Goal: Task Accomplishment & Management: Complete application form

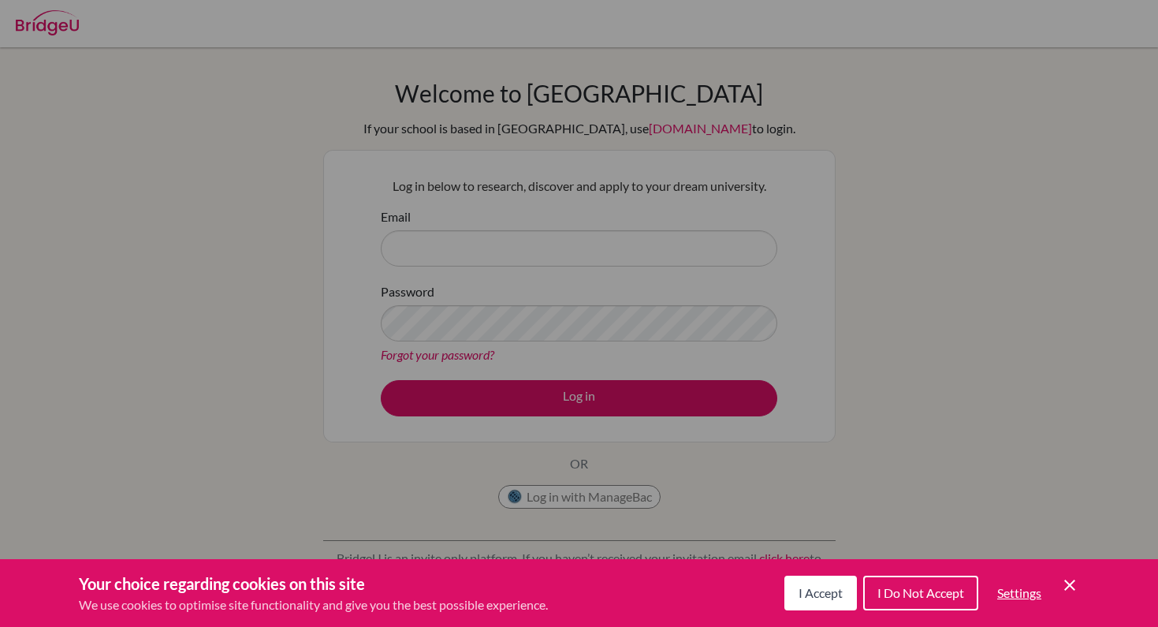
click at [814, 595] on span "I Accept" at bounding box center [821, 592] width 44 height 15
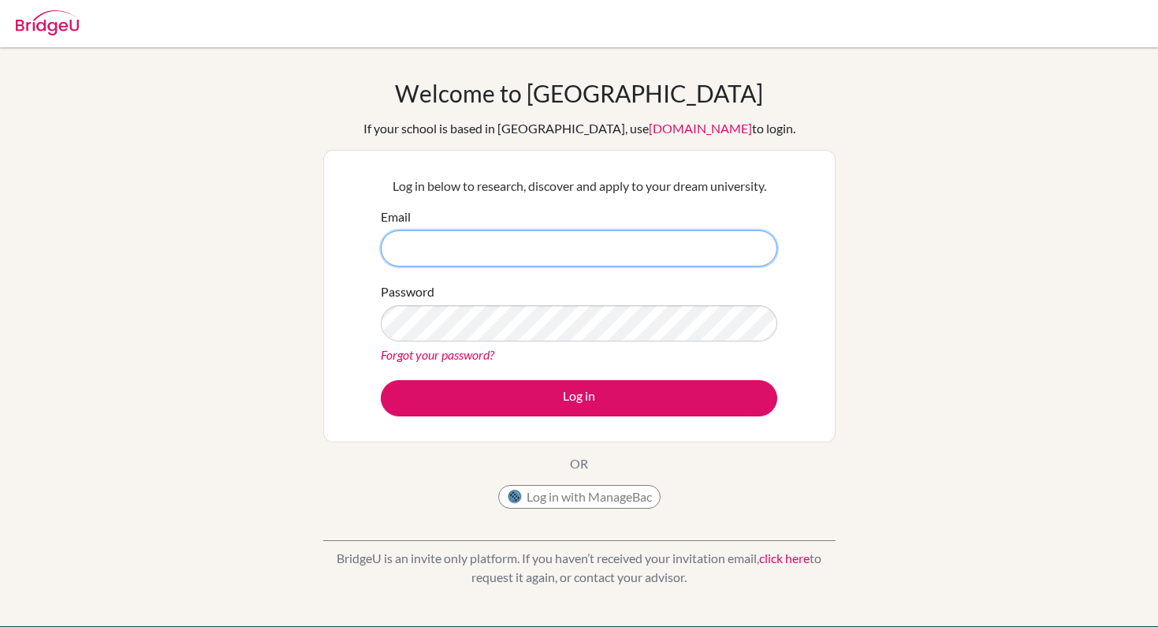
click at [472, 237] on input "Email" at bounding box center [579, 248] width 397 height 36
type input "cecmiles@students.bbis.de"
click at [25, 31] on img at bounding box center [47, 22] width 63 height 25
click at [27, 32] on img at bounding box center [47, 22] width 63 height 25
click at [52, 22] on img at bounding box center [47, 22] width 63 height 25
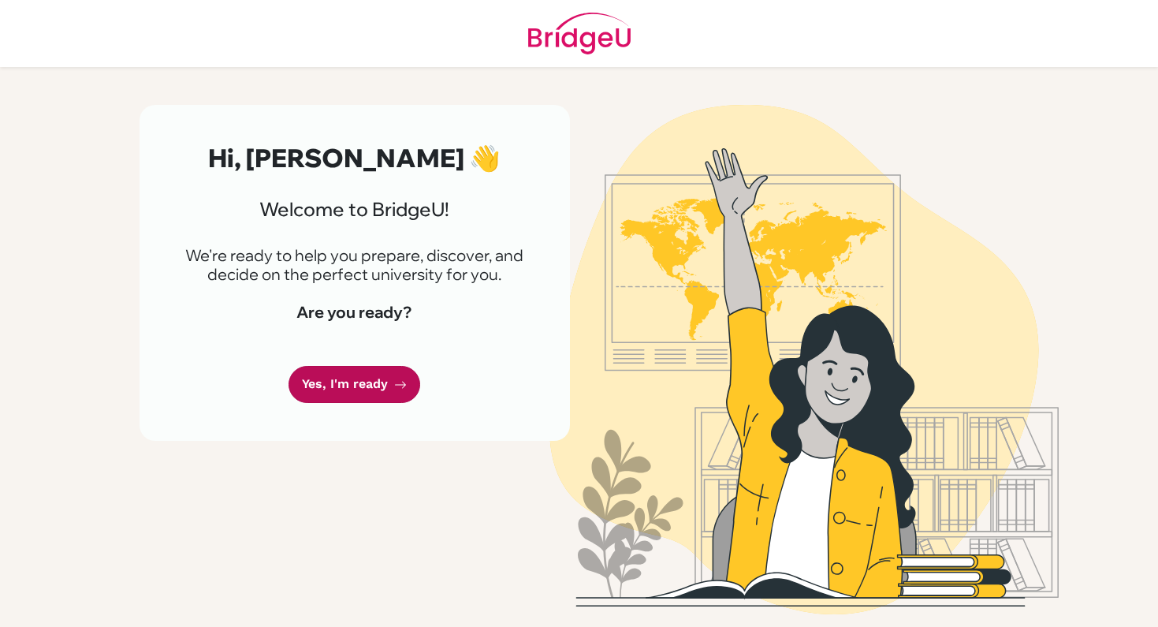
click at [371, 368] on link "Yes, I'm ready" at bounding box center [355, 384] width 132 height 37
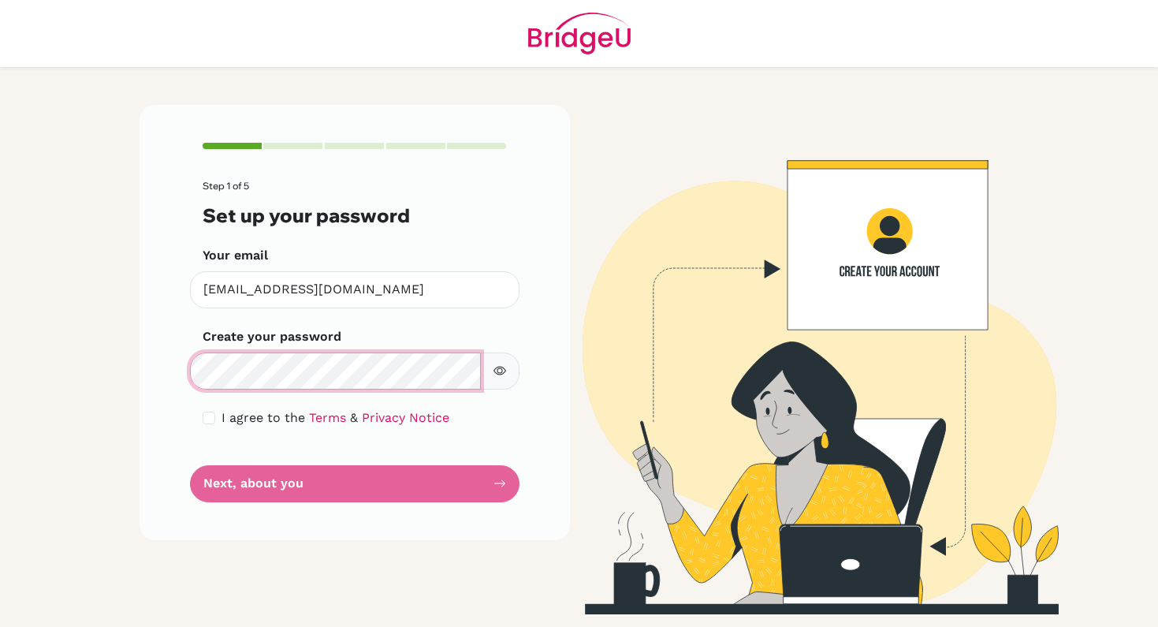
click at [166, 371] on div "Step 1 of 5 Set up your password Your email [EMAIL_ADDRESS][DOMAIN_NAME] Invali…" at bounding box center [355, 322] width 431 height 434
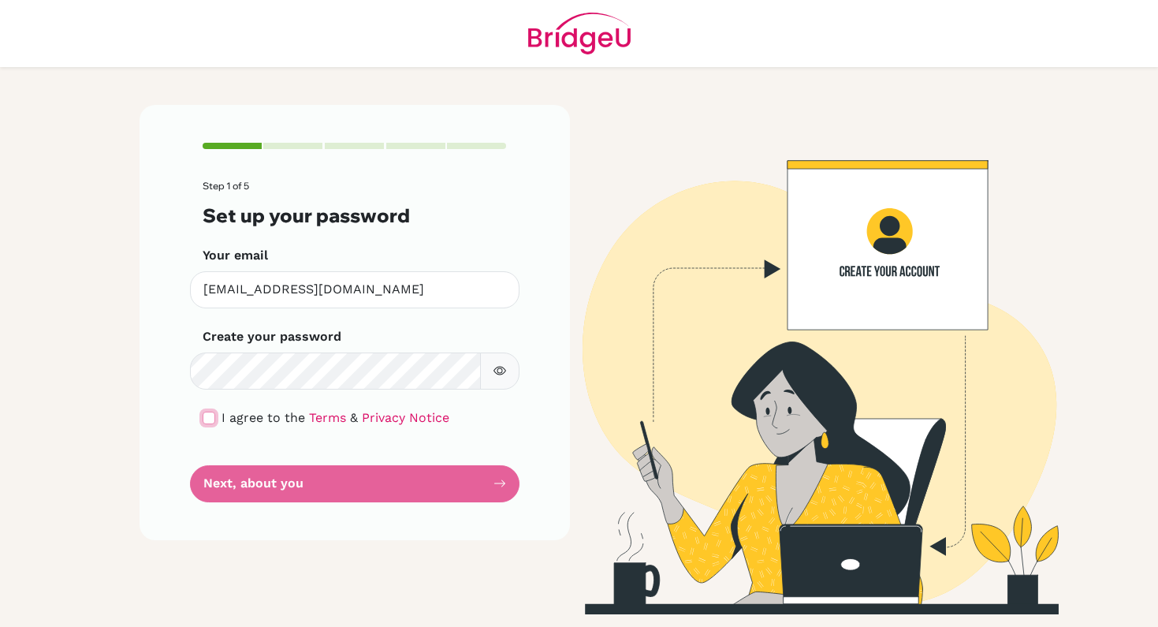
click at [210, 416] on input "checkbox" at bounding box center [209, 418] width 13 height 13
checkbox input "true"
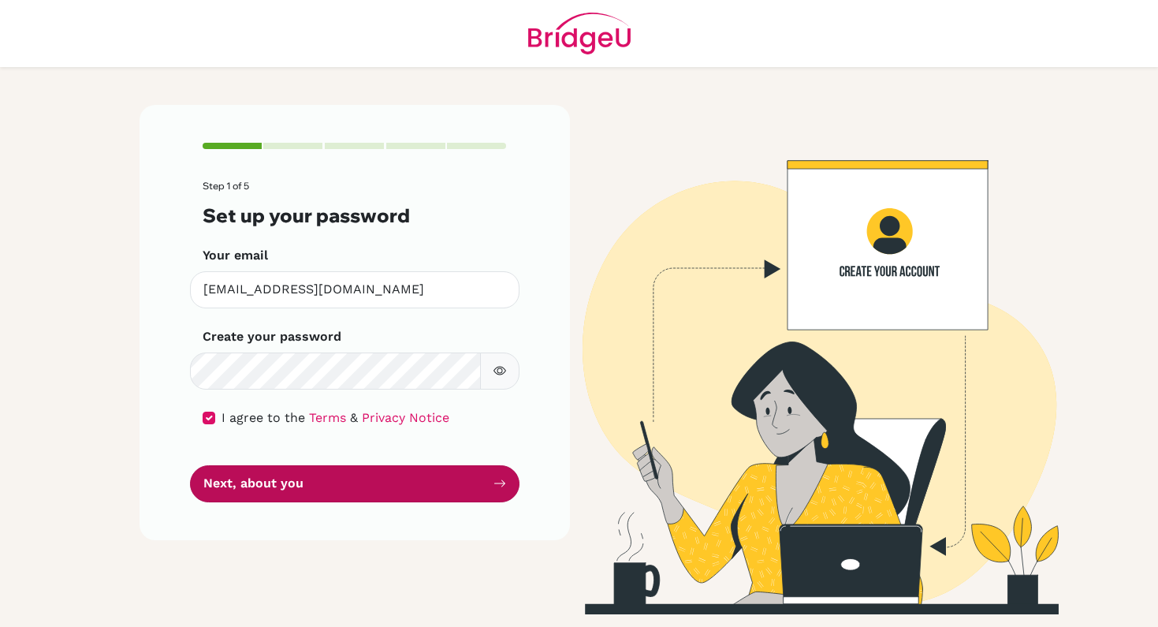
click at [304, 496] on button "Next, about you" at bounding box center [355, 483] width 330 height 37
